Goal: Information Seeking & Learning: Learn about a topic

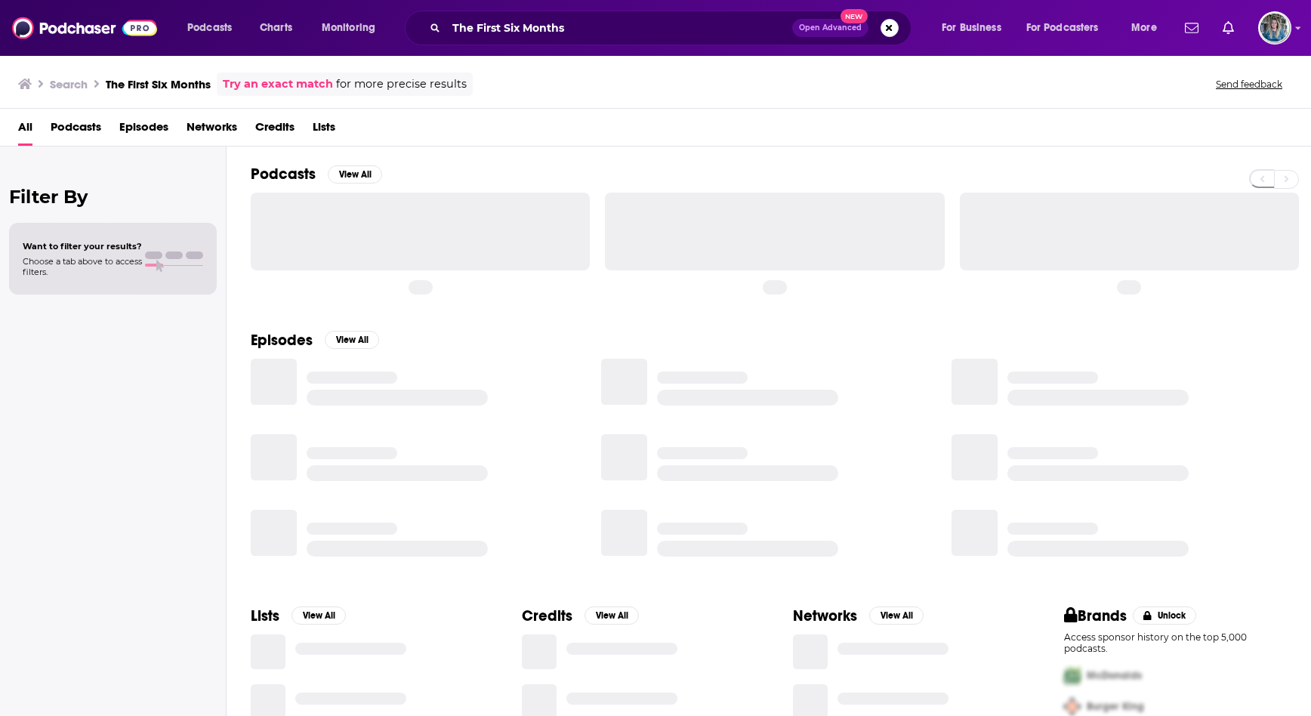
drag, startPoint x: 0, startPoint y: 0, endPoint x: 521, endPoint y: 43, distance: 522.8
click at [521, 43] on div "The First Six Months Open Advanced New" at bounding box center [658, 28] width 507 height 35
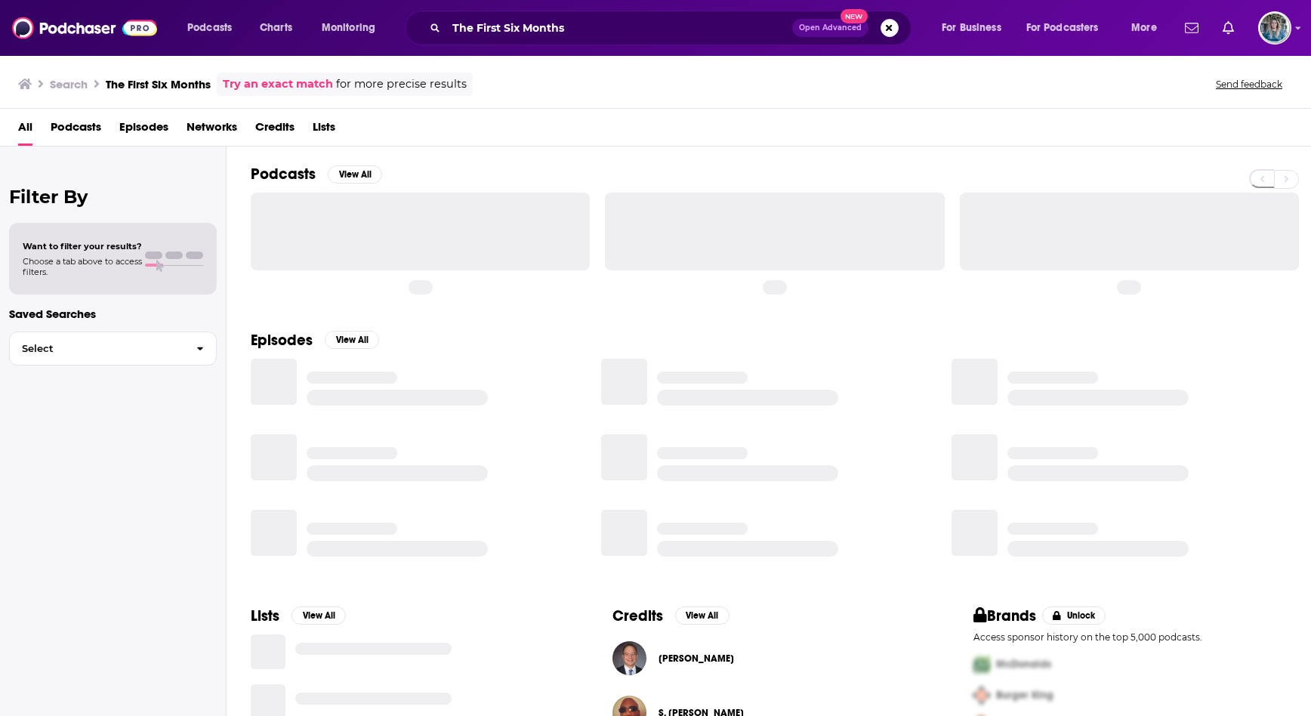
click at [521, 43] on div "The First Six Months Open Advanced New" at bounding box center [658, 28] width 507 height 35
click at [514, 24] on input "The First Six Months" at bounding box center [619, 28] width 346 height 24
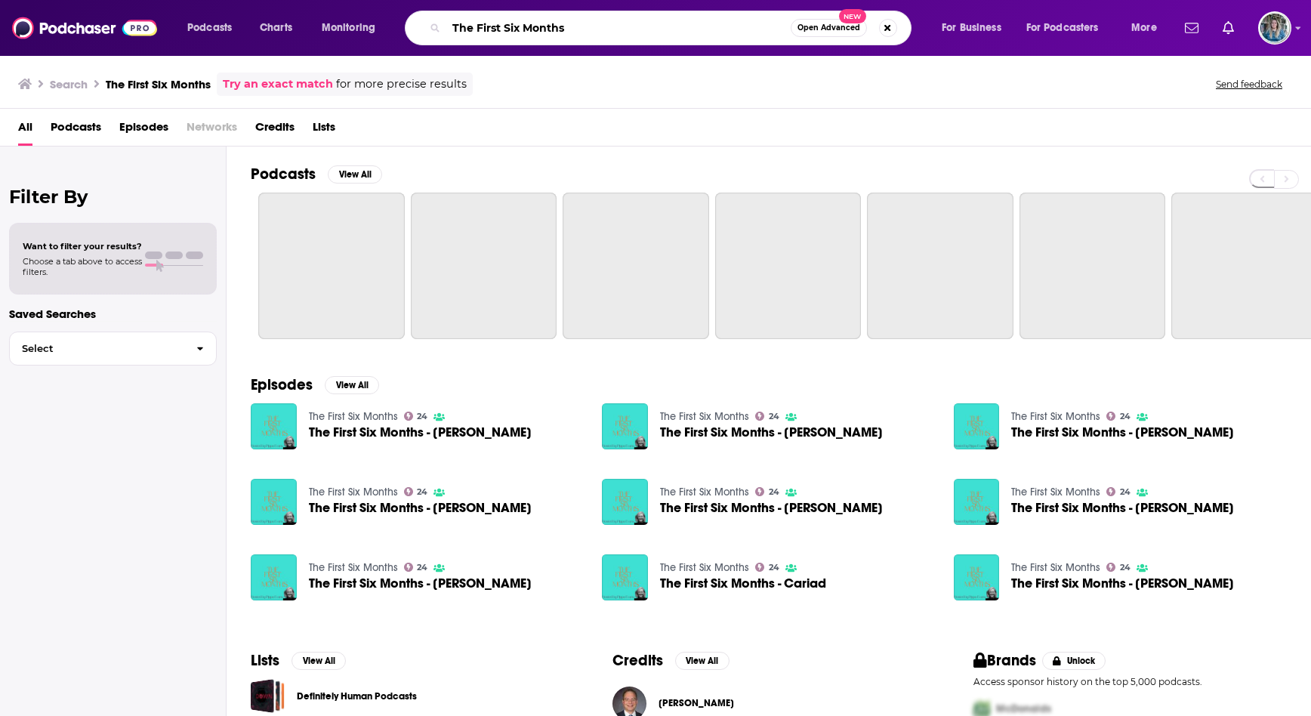
click at [514, 24] on input "The First Six Months" at bounding box center [618, 28] width 344 height 24
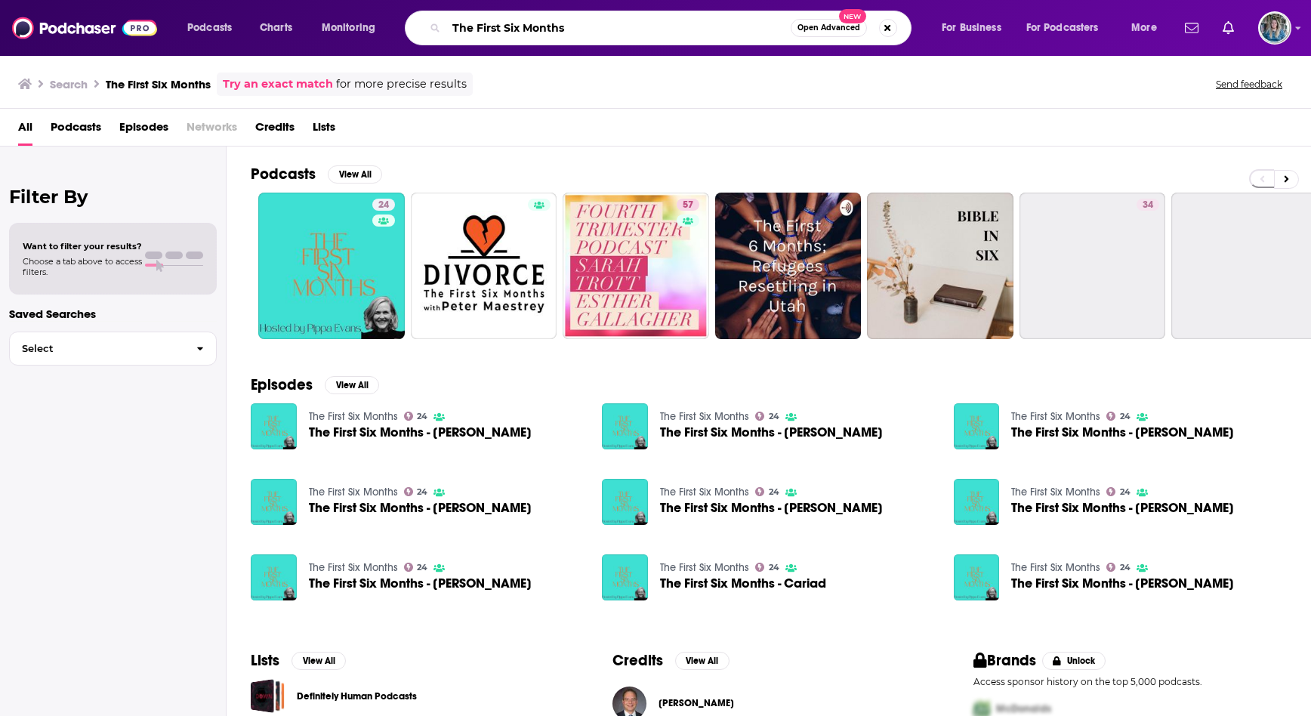
click at [514, 24] on input "The First Six Months" at bounding box center [618, 28] width 344 height 24
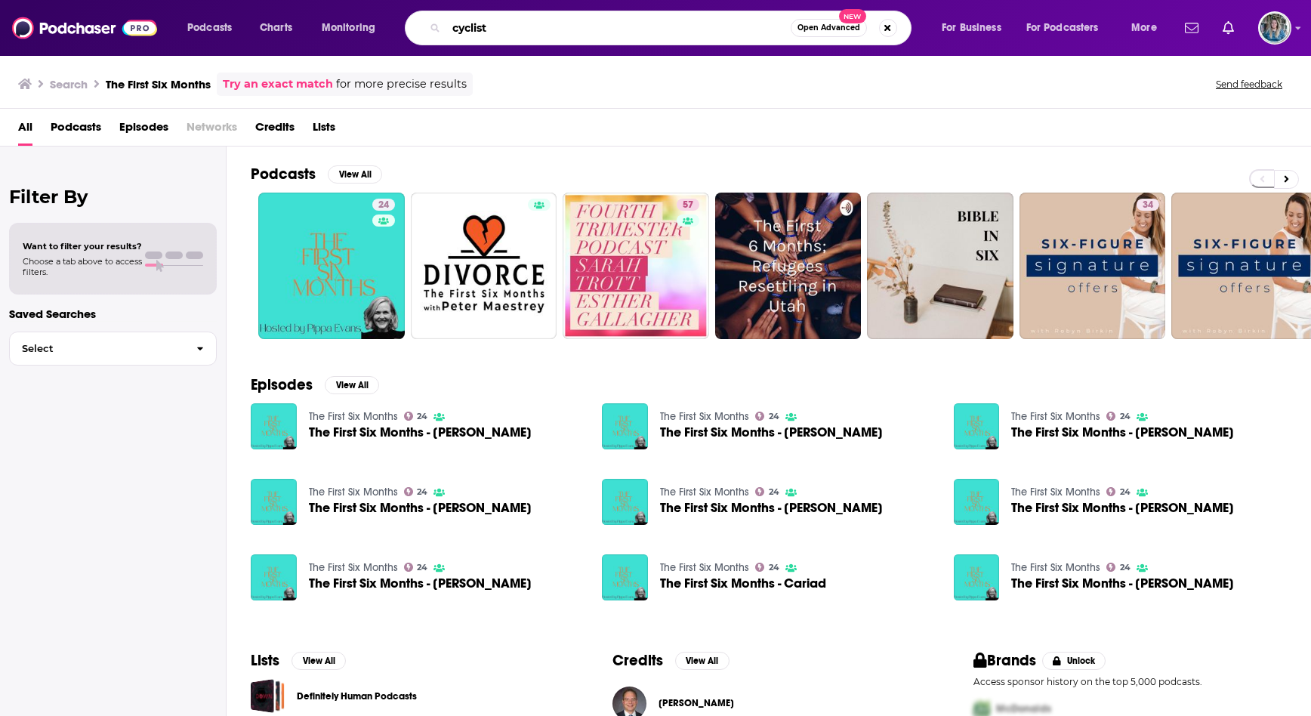
type input "cyclist"
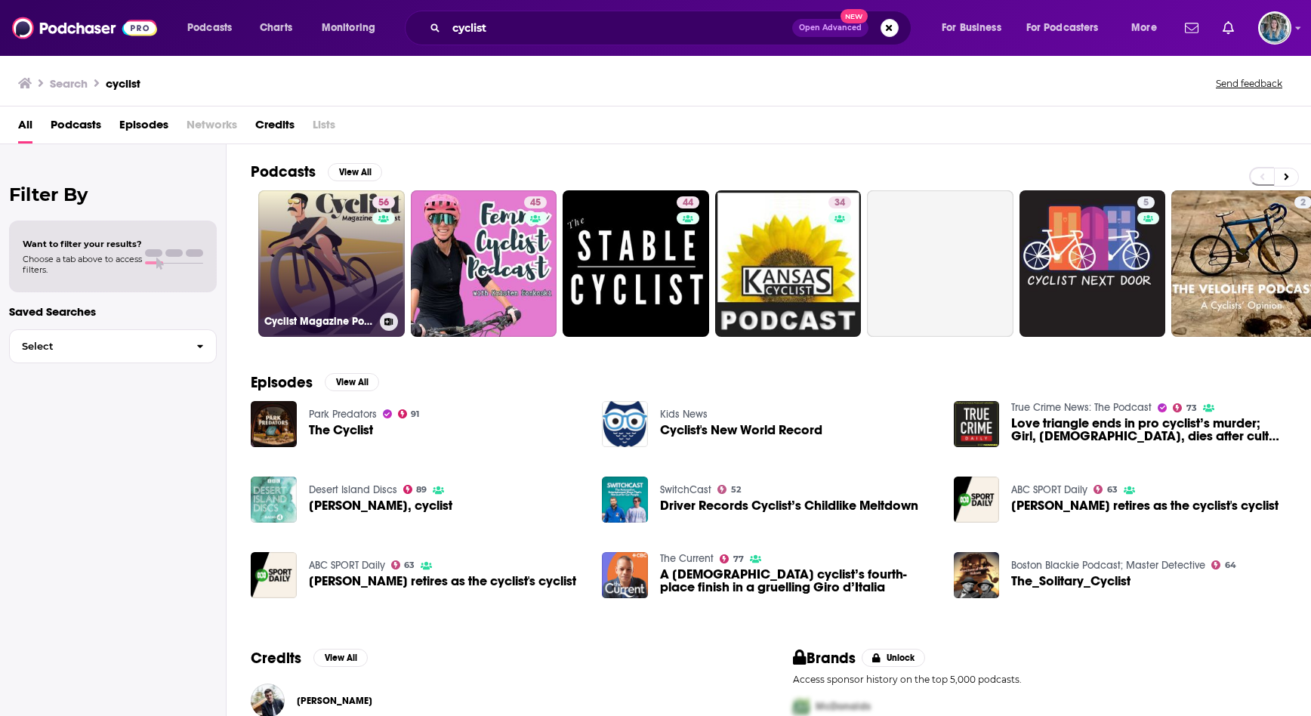
click at [341, 243] on link "56 Cyclist Magazine Podcast" at bounding box center [331, 263] width 147 height 147
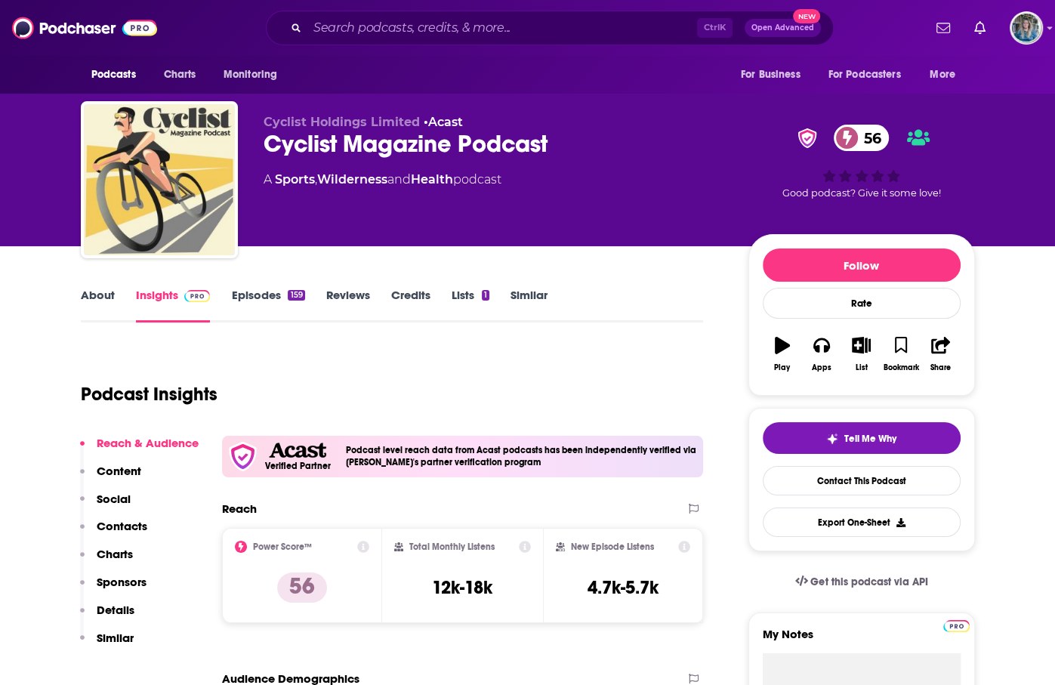
click at [96, 304] on link "About" at bounding box center [98, 305] width 34 height 35
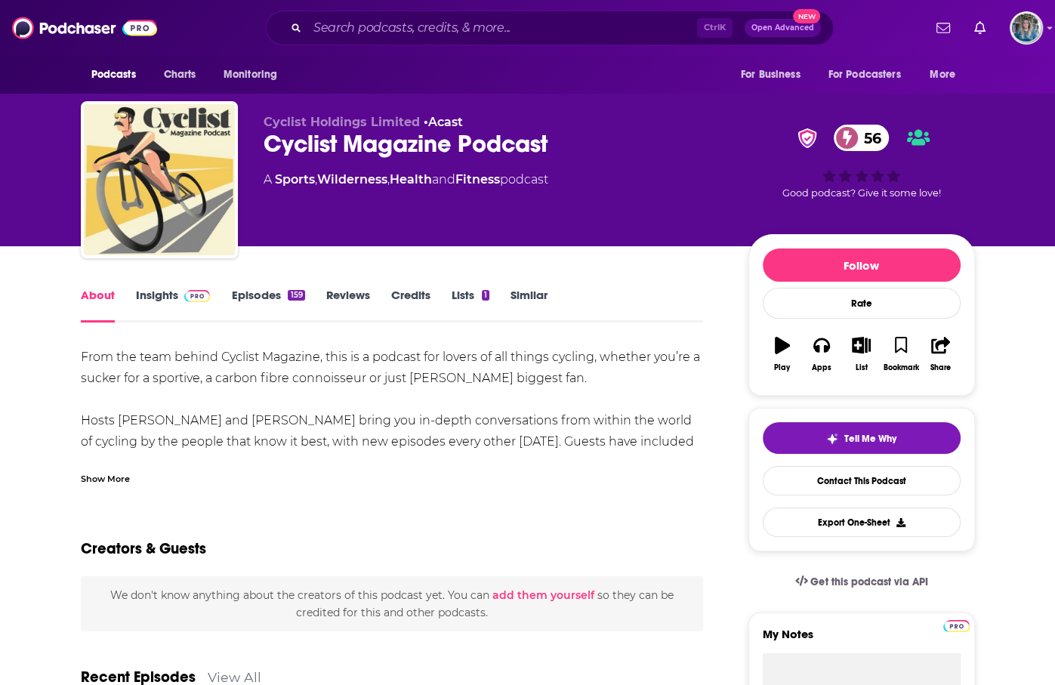
click at [122, 475] on div "Show More" at bounding box center [105, 477] width 49 height 14
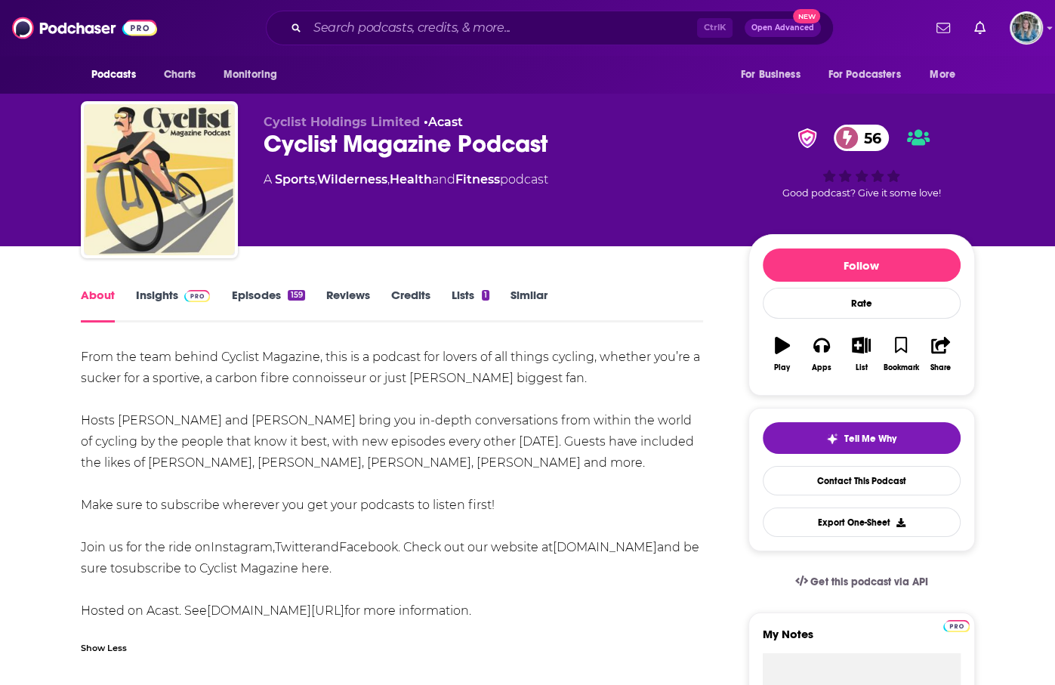
drag, startPoint x: 616, startPoint y: 460, endPoint x: 76, endPoint y: 351, distance: 551.5
drag, startPoint x: 76, startPoint y: 351, endPoint x: 114, endPoint y: 365, distance: 40.8
copy div "From the team behind Cyclist Magazine, this is a podcast for lovers of all thin…"
click at [184, 299] on img at bounding box center [197, 296] width 26 height 12
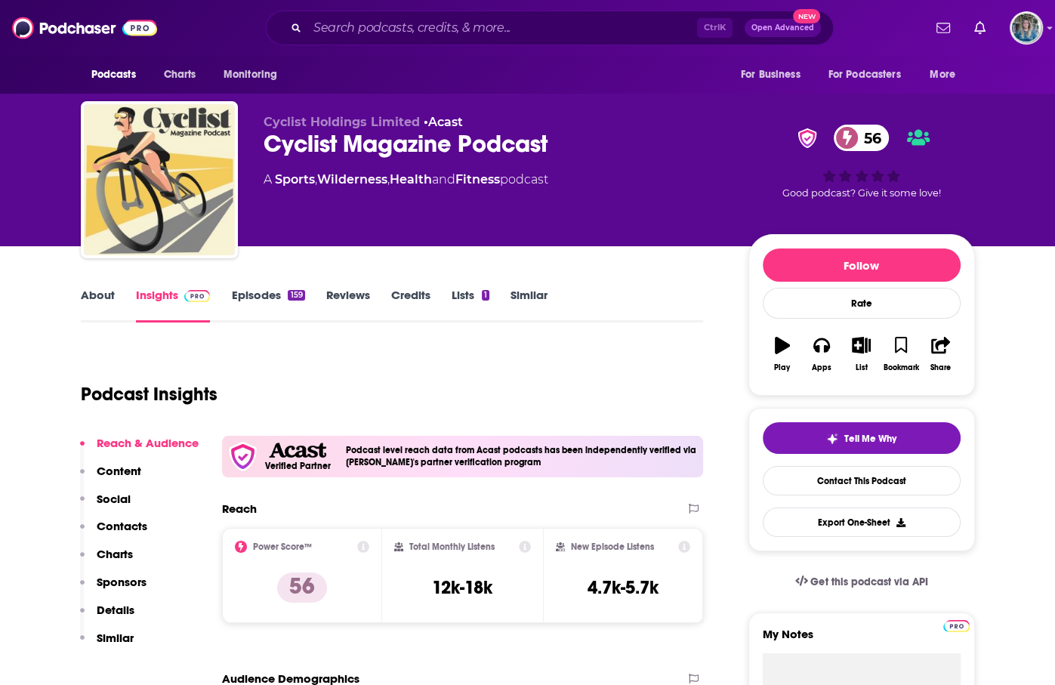
scroll to position [193, 0]
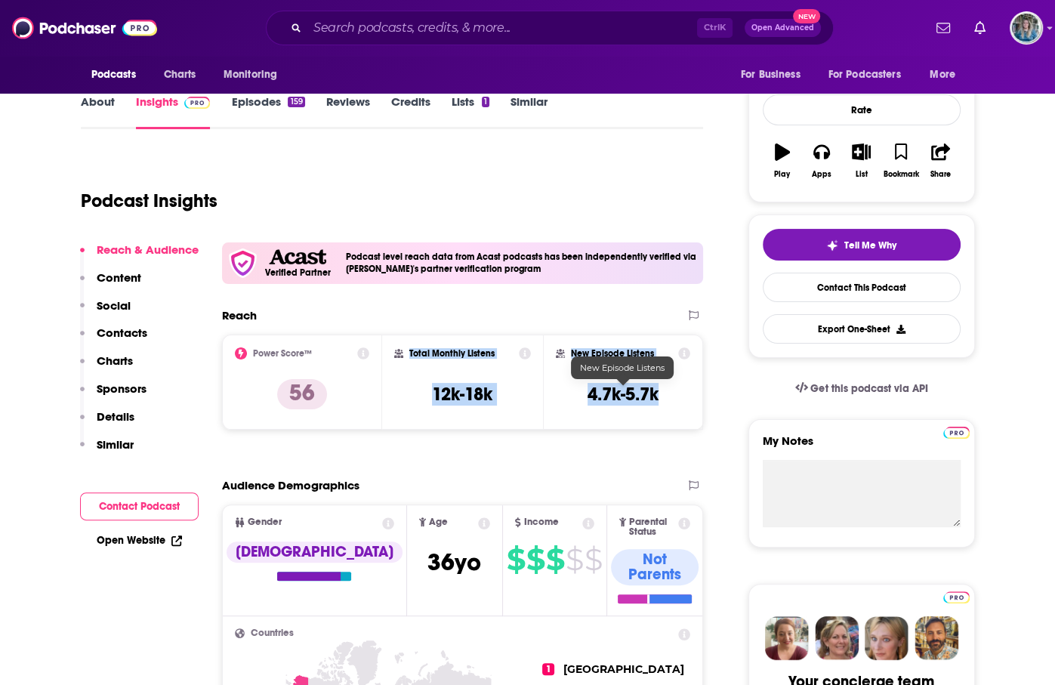
drag, startPoint x: 408, startPoint y: 347, endPoint x: 666, endPoint y: 387, distance: 261.4
click at [666, 387] on div "Power Score™ 56 Total Monthly Listens 12k-18k New Episode Listens 4.7k-5.7k" at bounding box center [463, 382] width 482 height 95
drag, startPoint x: 666, startPoint y: 387, endPoint x: 620, endPoint y: 393, distance: 46.5
copy div "Total Monthly Listens 12k-18k New Episode Listens 4.7k-5.7k"
click at [83, 94] on link "About" at bounding box center [98, 111] width 34 height 35
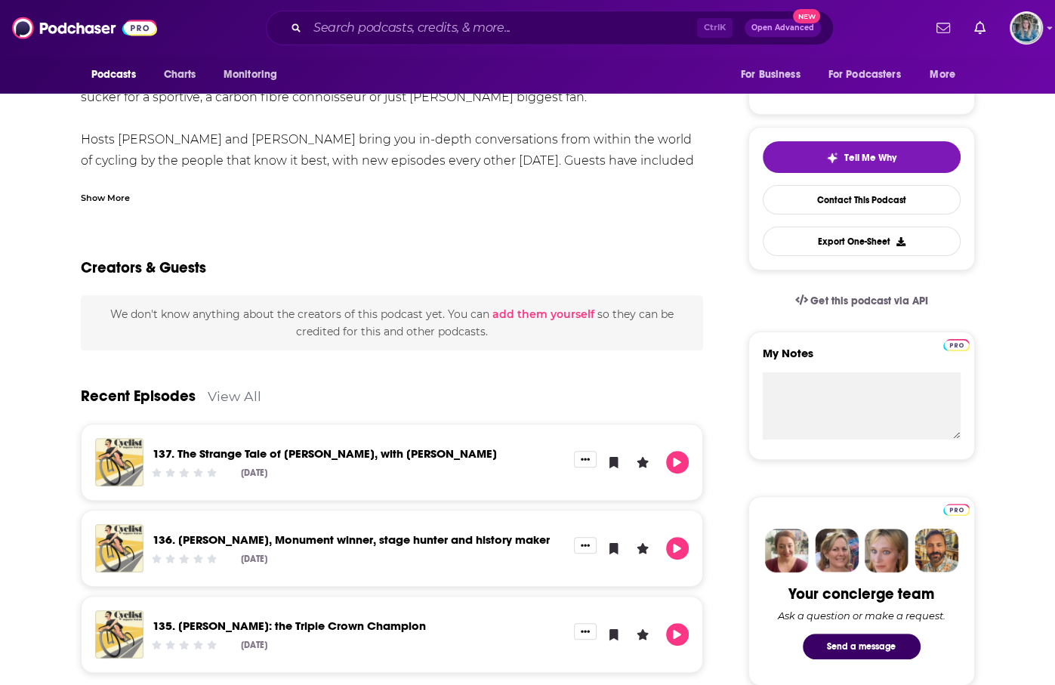
scroll to position [269, 0]
